Goal: Task Accomplishment & Management: Manage account settings

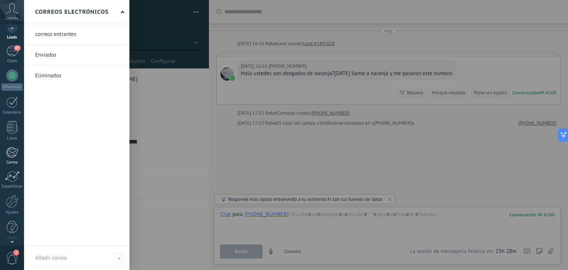
scroll to position [37, 0]
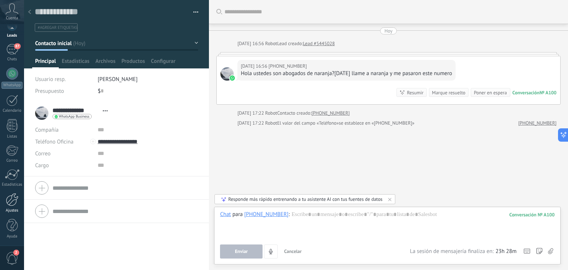
click at [13, 197] on div at bounding box center [12, 199] width 13 height 13
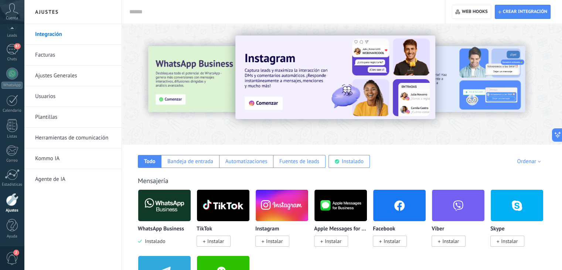
click at [50, 117] on link "Plantillas" at bounding box center [74, 117] width 79 height 21
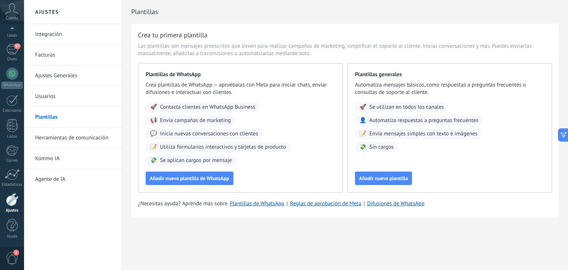
click at [71, 140] on link "Herramientas de comunicación" at bounding box center [74, 137] width 79 height 21
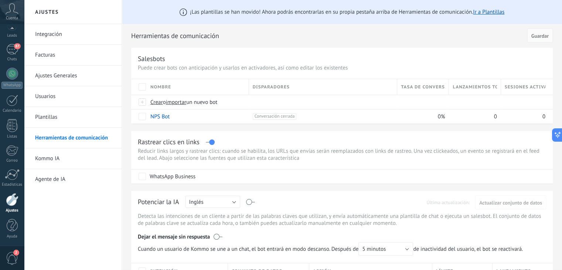
click at [50, 120] on link "Plantillas" at bounding box center [74, 117] width 79 height 21
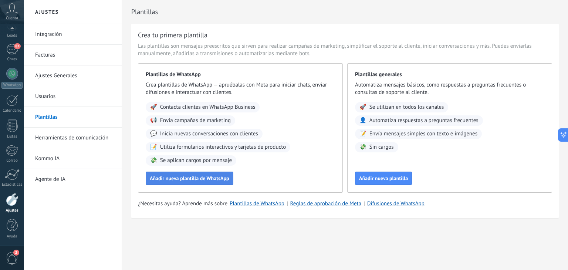
click at [197, 181] on span "Añadir nueva plantilla de WhatsApp" at bounding box center [189, 178] width 79 height 5
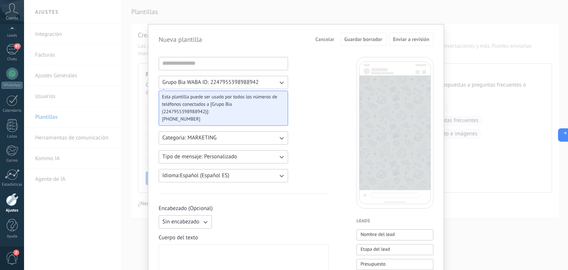
click at [79, 209] on div "Nueva plantilla Cancelar Guardar borrador Enviar a revisión Grupo Bia WABA ID: …" at bounding box center [296, 135] width 544 height 270
